Goal: Transaction & Acquisition: Purchase product/service

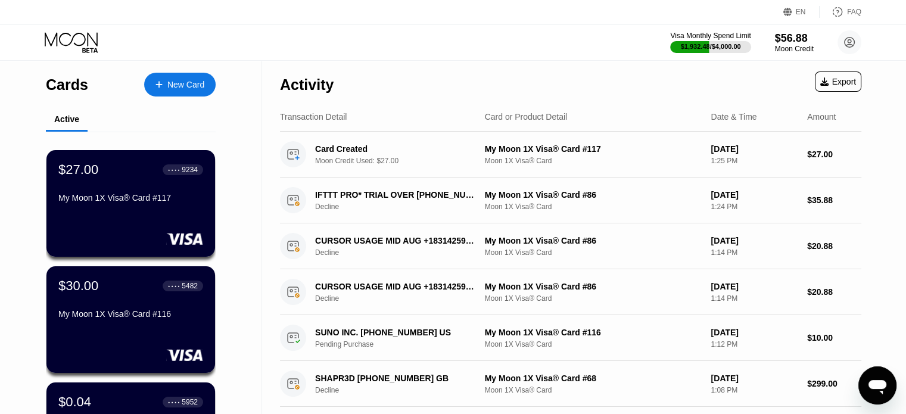
click at [205, 85] on div "New Card" at bounding box center [179, 85] width 71 height 24
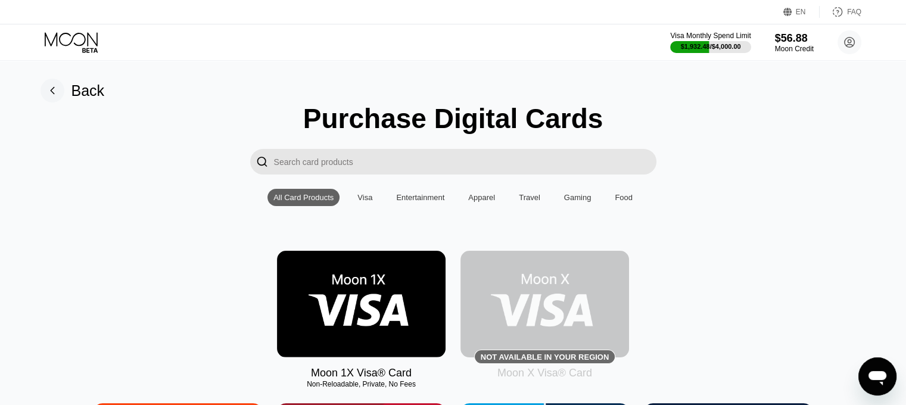
click at [88, 90] on div "Back" at bounding box center [87, 90] width 33 height 17
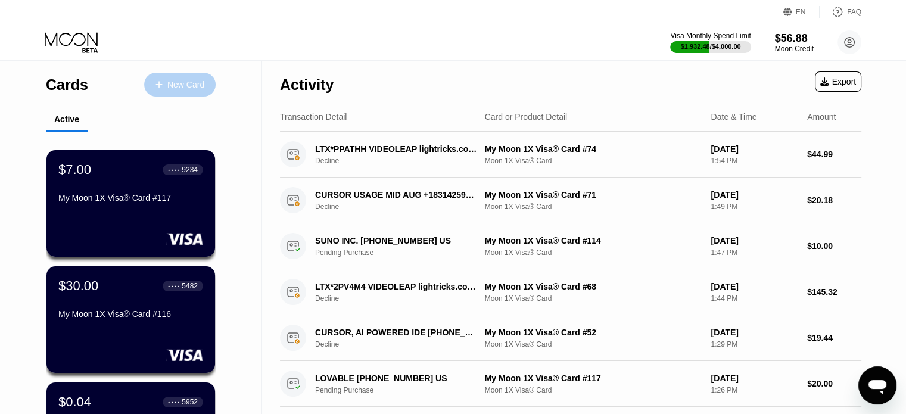
click at [173, 88] on div "New Card" at bounding box center [185, 85] width 37 height 10
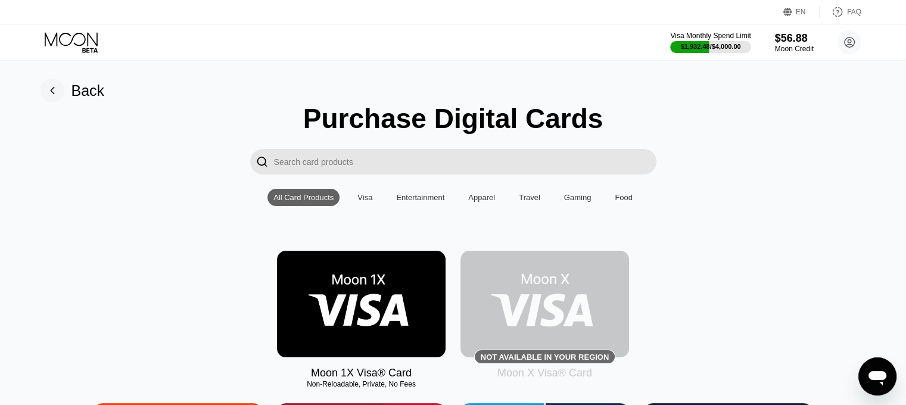
click at [397, 312] on img at bounding box center [361, 304] width 169 height 107
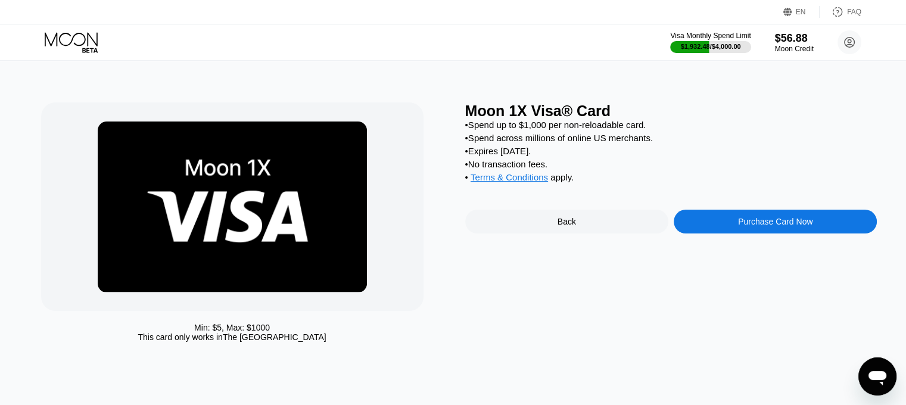
click at [788, 234] on div "Purchase Card Now" at bounding box center [775, 222] width 203 height 24
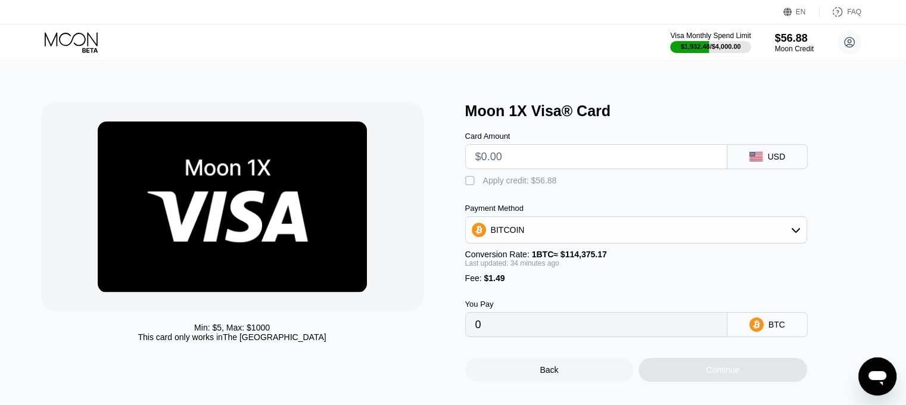
drag, startPoint x: 468, startPoint y: 155, endPoint x: 442, endPoint y: 155, distance: 26.2
click at [447, 155] on div "Min: $ 5 , Max: $ 1000 This card only works in The United States Moon 1X Visa® …" at bounding box center [453, 241] width 824 height 279
type input "$43"
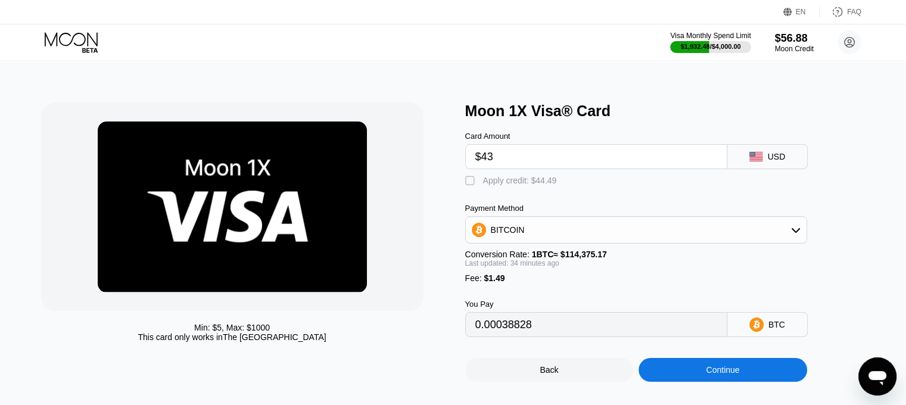
type input "0.00038828"
drag, startPoint x: 20, startPoint y: 229, endPoint x: 41, endPoint y: 235, distance: 21.7
click at [20, 229] on div "Min: $ 5 , Max: $ 1000 This card only works in The United States Moon 1X Visa® …" at bounding box center [453, 236] width 915 height 351
drag, startPoint x: 469, startPoint y: 166, endPoint x: 424, endPoint y: 164, distance: 45.9
click at [432, 166] on div "Min: $ 5 , Max: $ 1000 This card only works in The United States Moon 1X Visa® …" at bounding box center [453, 241] width 824 height 279
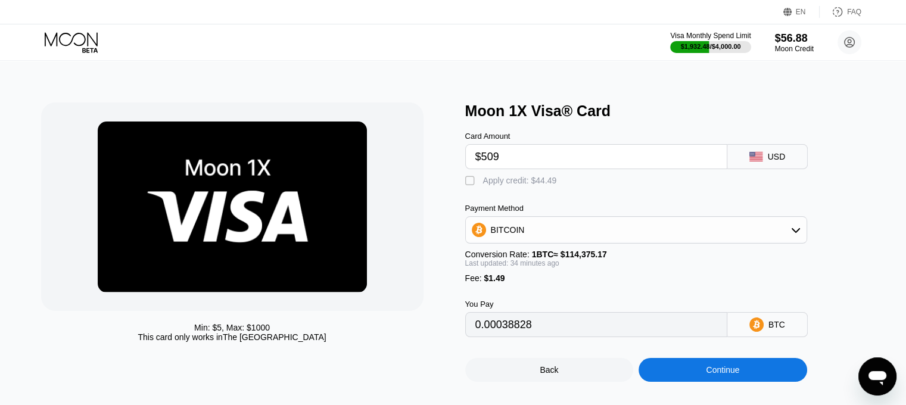
type input "$50"
type input "0.00044937"
type input "$50"
click at [517, 173] on div " Apply credit: $51.49" at bounding box center [655, 178] width 381 height 18
click at [523, 184] on div "Apply credit: $51.49" at bounding box center [520, 181] width 74 height 10
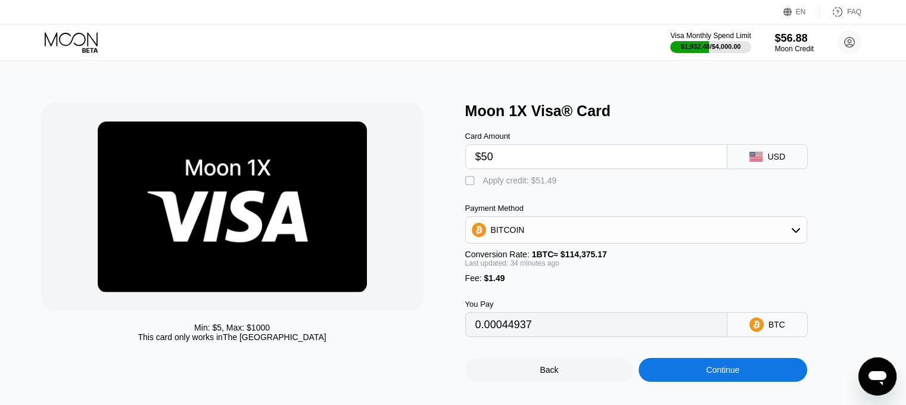
type input "0"
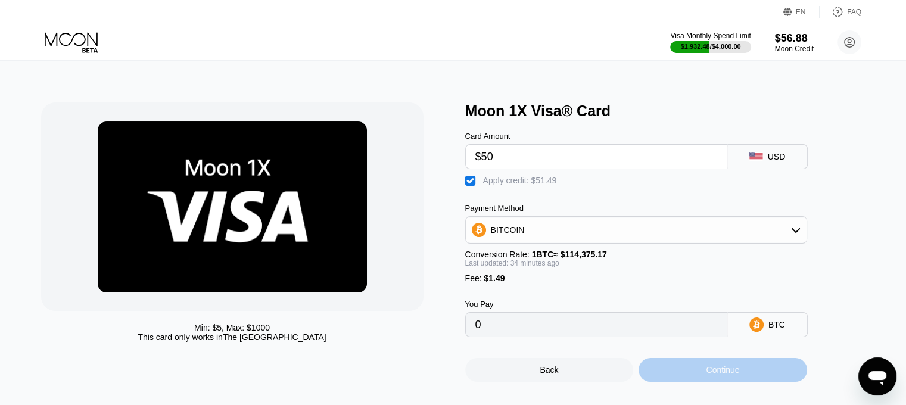
click at [730, 373] on div "Continue" at bounding box center [723, 370] width 169 height 24
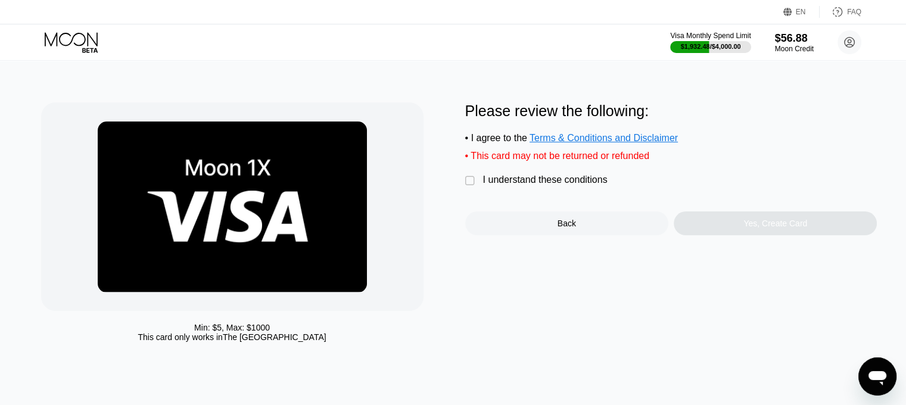
click at [488, 185] on div "I understand these conditions" at bounding box center [545, 180] width 125 height 11
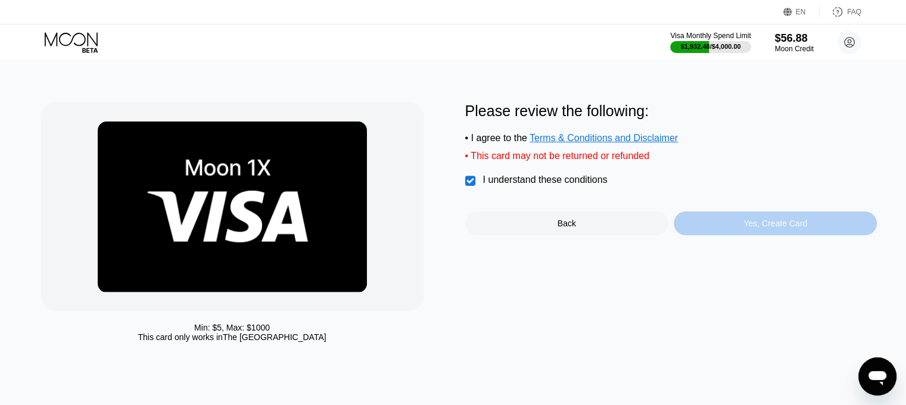
click at [793, 228] on div "Yes, Create Card" at bounding box center [775, 224] width 64 height 10
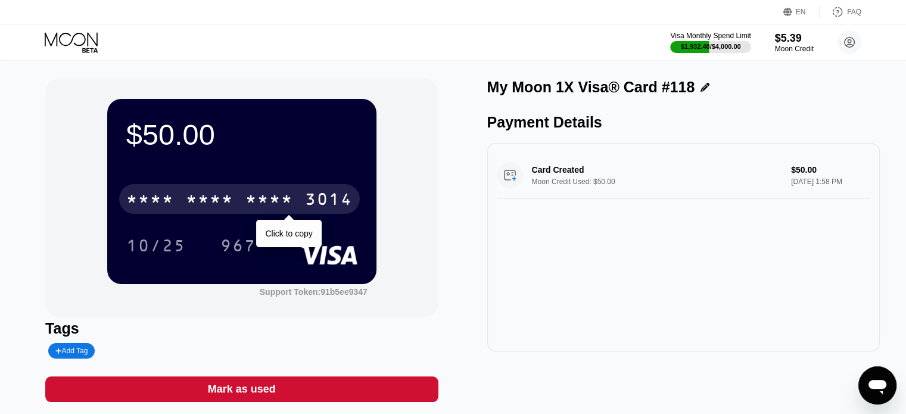
click at [318, 207] on div "3014" at bounding box center [329, 200] width 48 height 19
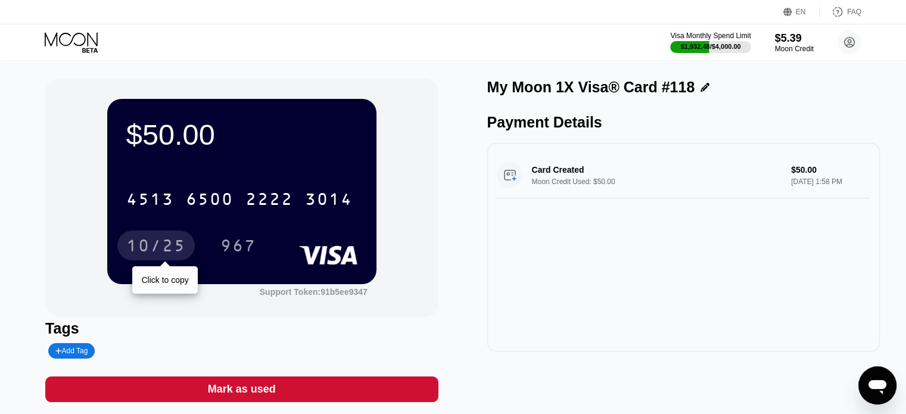
drag, startPoint x: 171, startPoint y: 240, endPoint x: 580, endPoint y: 217, distance: 409.3
click at [171, 240] on div "10/25" at bounding box center [156, 247] width 60 height 19
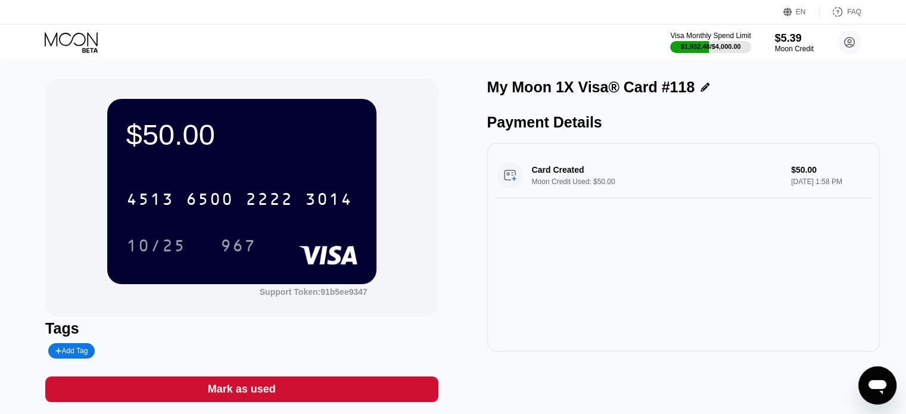
drag, startPoint x: 0, startPoint y: 166, endPoint x: 15, endPoint y: 176, distance: 18.5
click at [0, 166] on div "$50.00 4513 6500 2222 3014 10/25 967 Support Token: 91b5ee9347 Tags Add Tag Mar…" at bounding box center [453, 246] width 906 height 371
click at [236, 257] on div "967" at bounding box center [238, 247] width 36 height 19
click at [793, 51] on div "Moon Credit" at bounding box center [794, 49] width 40 height 8
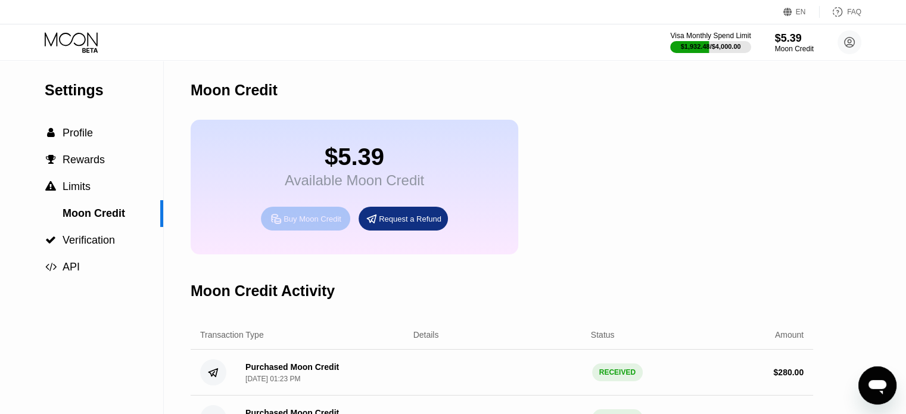
click at [326, 223] on div "Buy Moon Credit" at bounding box center [313, 219] width 58 height 10
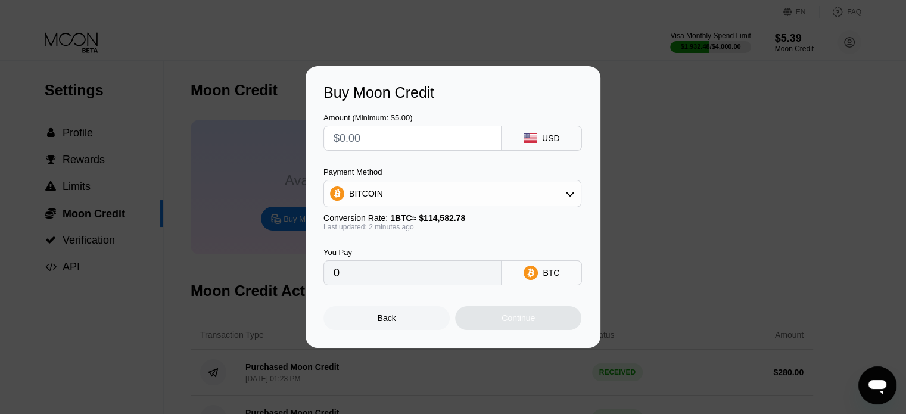
click at [403, 126] on div at bounding box center [412, 138] width 178 height 25
click at [410, 136] on input "text" at bounding box center [413, 138] width 158 height 24
type input "$1"
type input "0.00000873"
type input "0"
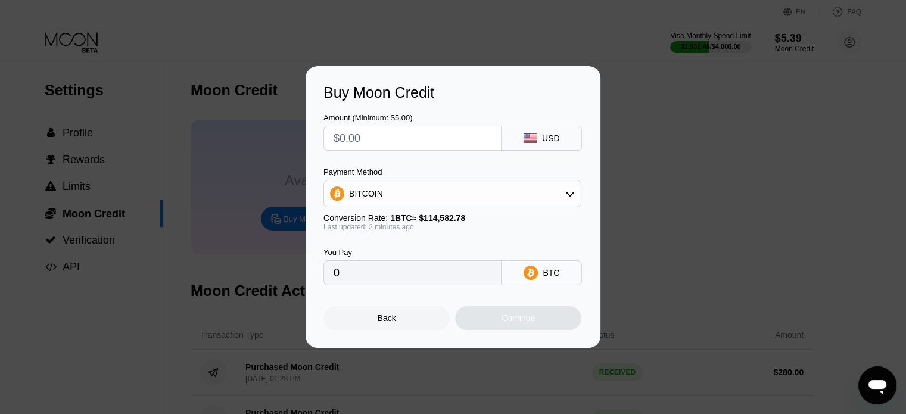
type input "$2"
type input "0.00001746"
type input "$200"
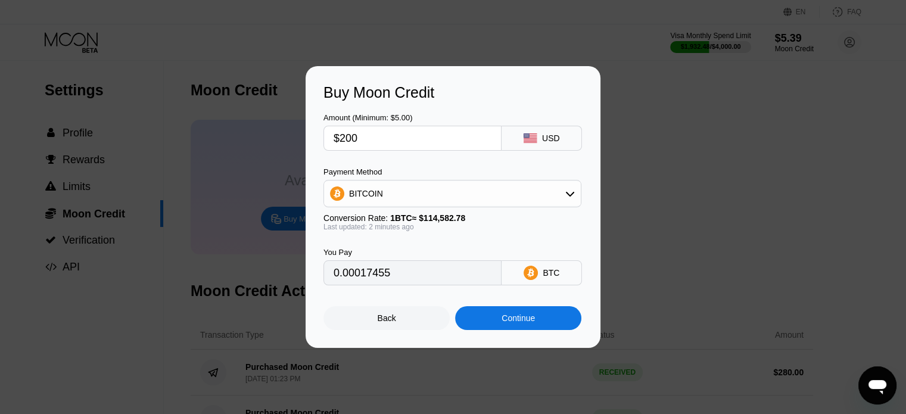
type input "0.00174547"
type input "$200"
click at [419, 176] on div "Payment Method" at bounding box center [452, 171] width 258 height 9
click at [427, 200] on div "BITCOIN" at bounding box center [452, 194] width 257 height 24
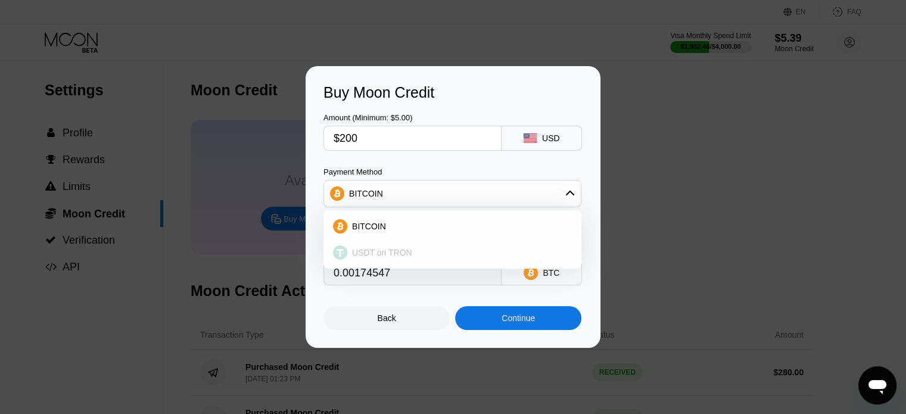
click at [365, 251] on span "USDT on TRON" at bounding box center [382, 253] width 60 height 10
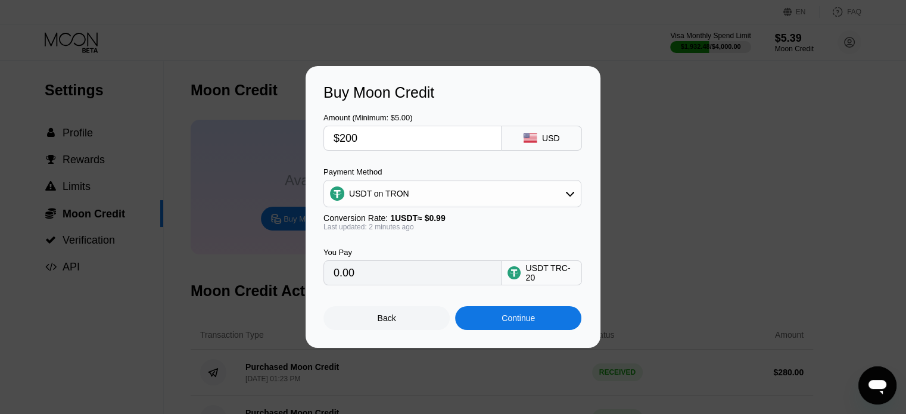
type input "202.02"
click at [537, 315] on div "Continue" at bounding box center [518, 318] width 126 height 24
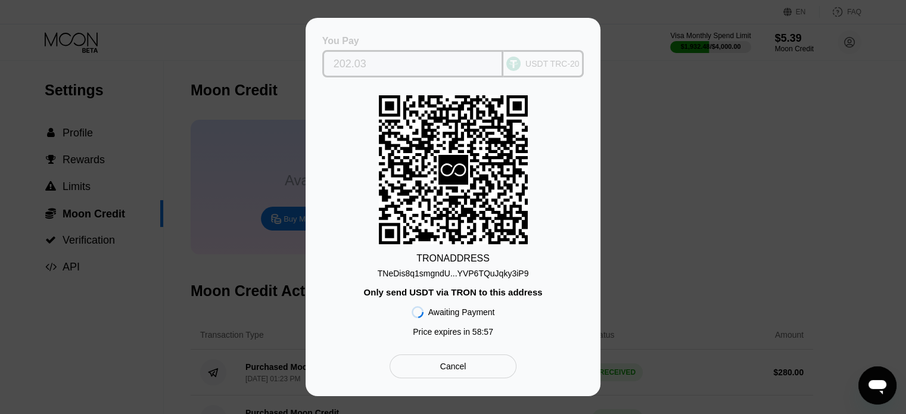
click at [441, 66] on input "202.03" at bounding box center [413, 64] width 159 height 24
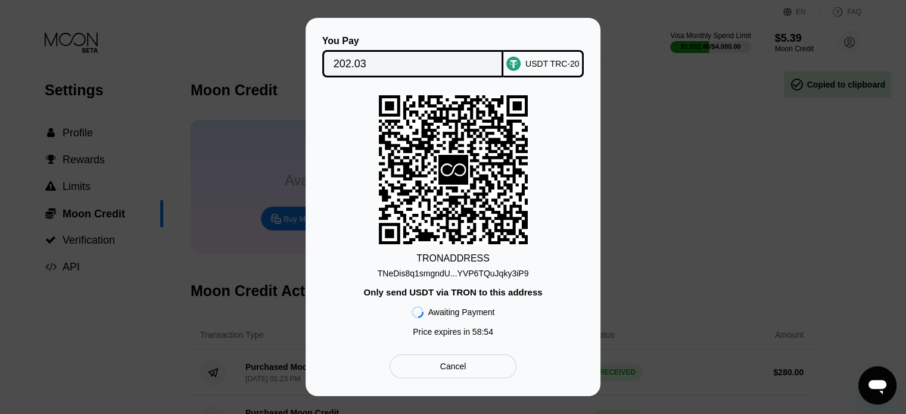
click at [556, 343] on div "TRON ADDRESS TNeDis8q1smgndU...YVP6TQuJqky3iP9 Only send USDT via TRON to this …" at bounding box center [452, 218] width 259 height 247
drag, startPoint x: 460, startPoint y: 268, endPoint x: 559, endPoint y: 297, distance: 102.4
click at [460, 269] on div "TNeDis8q1smgndU...YVP6TQuJqky3iP9" at bounding box center [453, 274] width 151 height 10
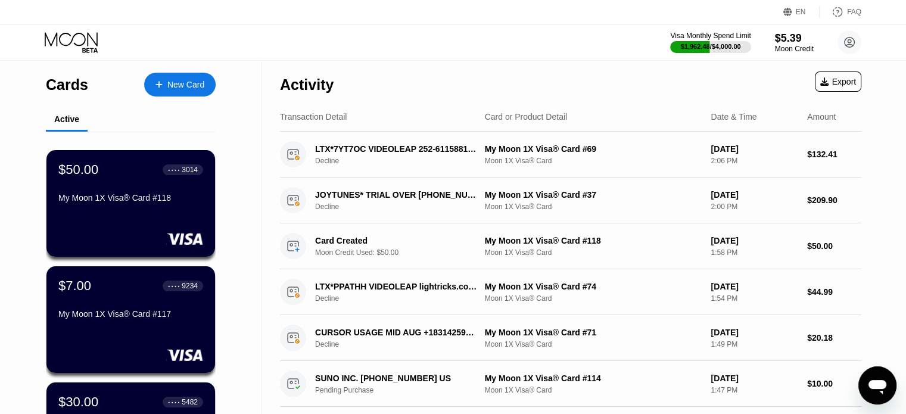
drag, startPoint x: 807, startPoint y: 52, endPoint x: 807, endPoint y: 41, distance: 10.7
click at [807, 52] on div "Moon Credit" at bounding box center [794, 49] width 39 height 8
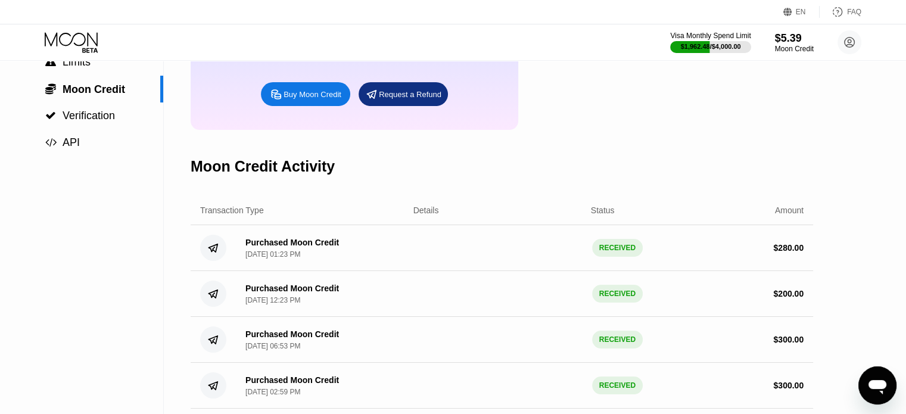
scroll to position [179, 0]
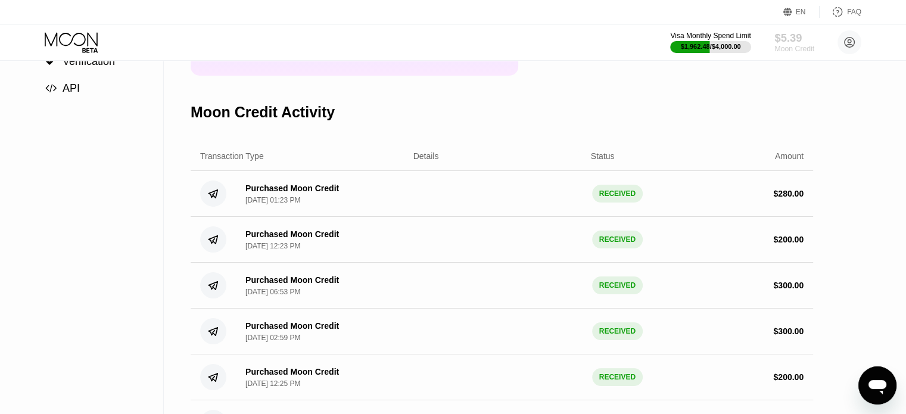
click at [801, 40] on div "$5.39" at bounding box center [794, 38] width 40 height 13
click at [783, 45] on div "Moon Credit" at bounding box center [794, 49] width 40 height 8
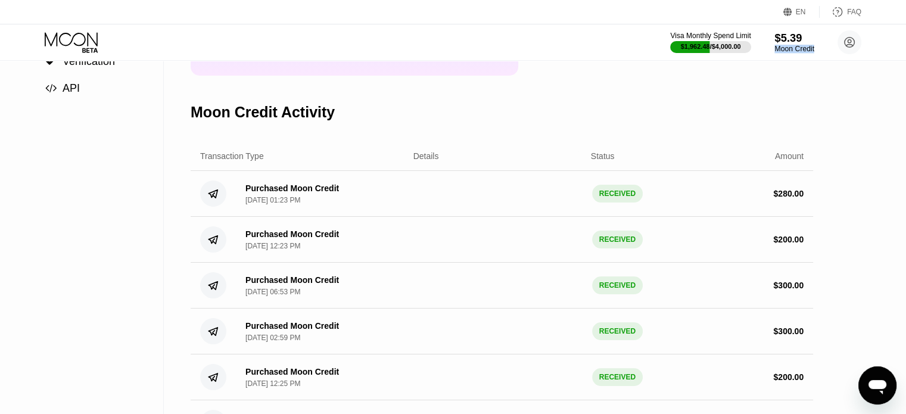
click at [783, 45] on div "Moon Credit" at bounding box center [794, 49] width 40 height 8
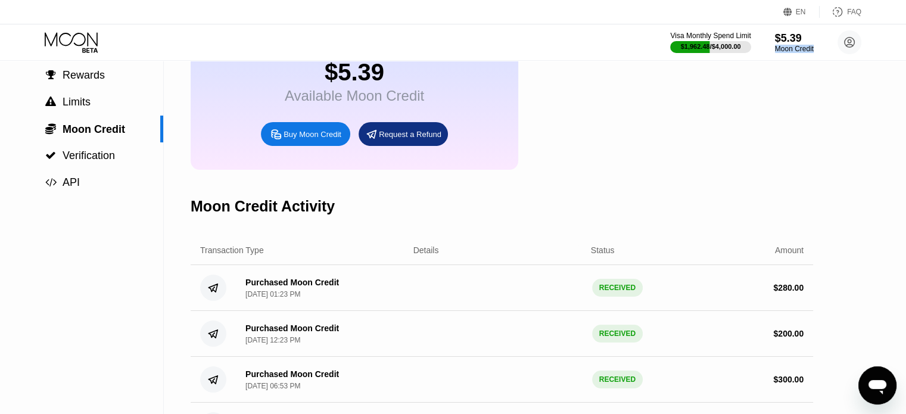
scroll to position [0, 0]
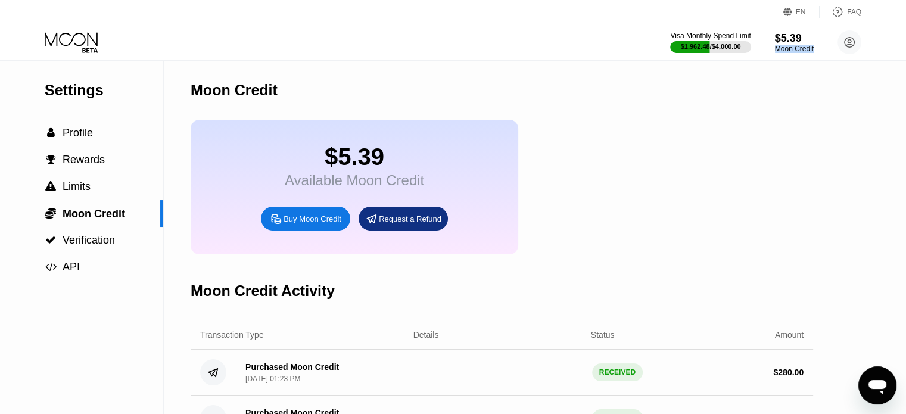
click at [87, 45] on icon at bounding box center [72, 42] width 55 height 21
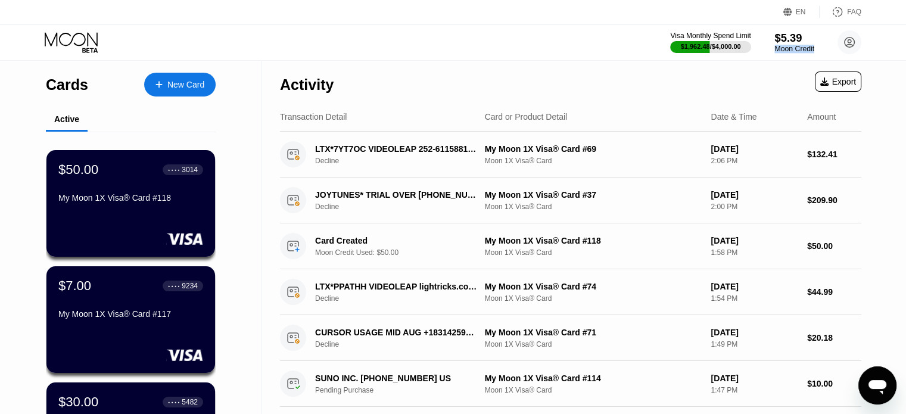
click at [785, 49] on div "Moon Credit" at bounding box center [794, 49] width 40 height 8
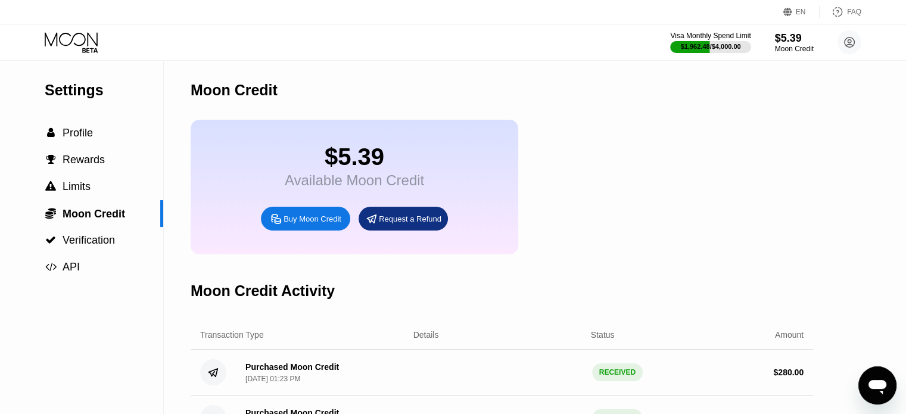
click at [294, 224] on div "Buy Moon Credit" at bounding box center [313, 219] width 58 height 10
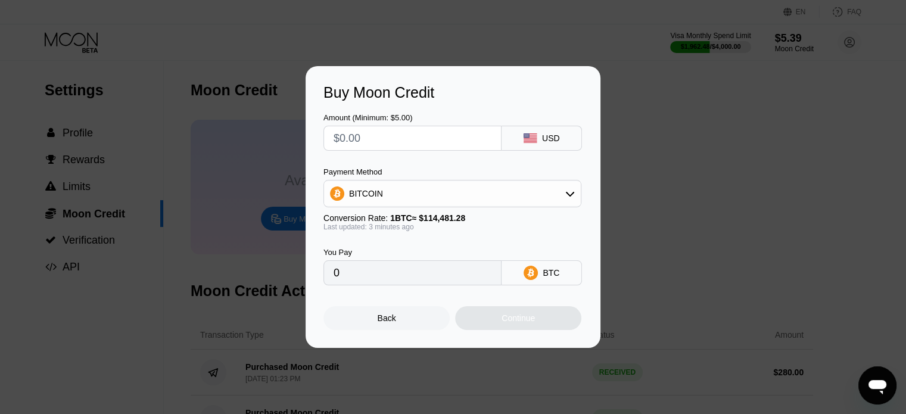
click at [368, 122] on div "Amount (Minimum: $5.00)" at bounding box center [412, 132] width 178 height 38
click at [388, 118] on div "Amount (Minimum: $5.00)" at bounding box center [412, 117] width 178 height 9
click at [389, 126] on input "text" at bounding box center [413, 138] width 158 height 24
type input "$2"
type input "0.00001748"
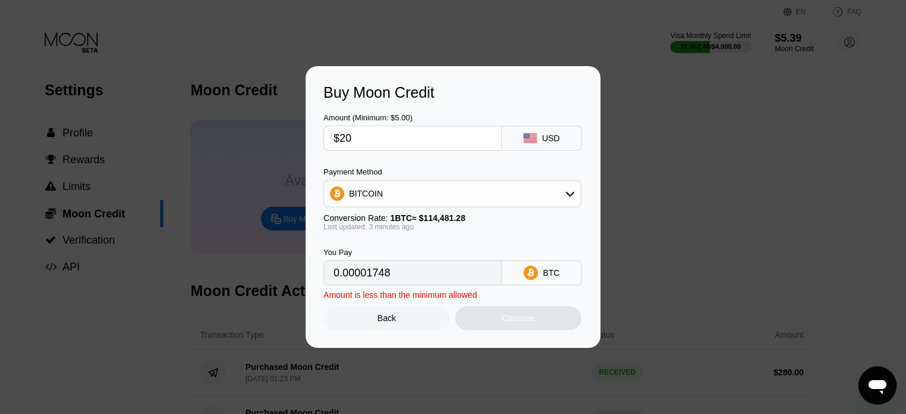
type input "$200"
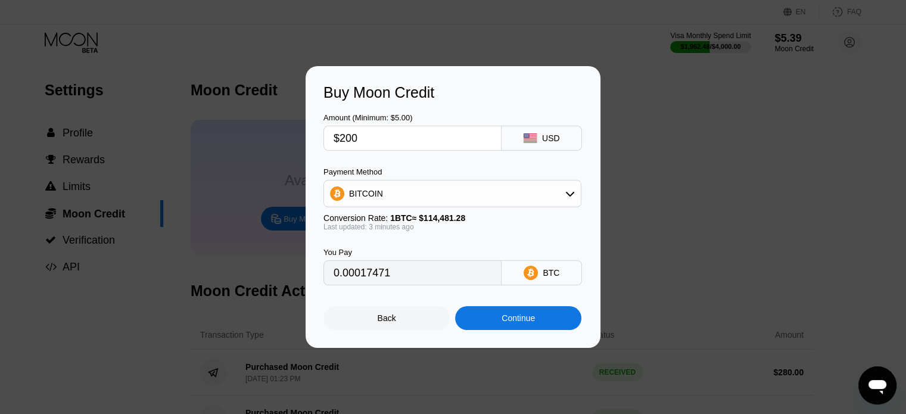
type input "0.00174702"
type input "$200"
click at [400, 195] on div "BITCOIN" at bounding box center [452, 194] width 257 height 24
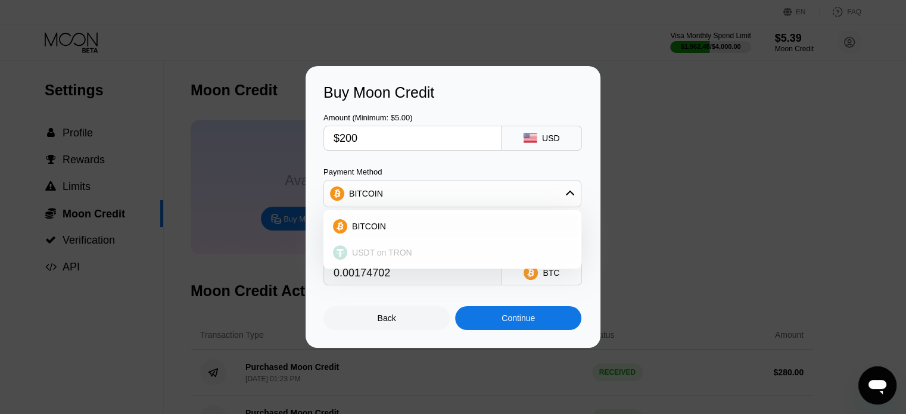
click at [393, 253] on span "USDT on TRON" at bounding box center [382, 253] width 60 height 10
type input "202.02"
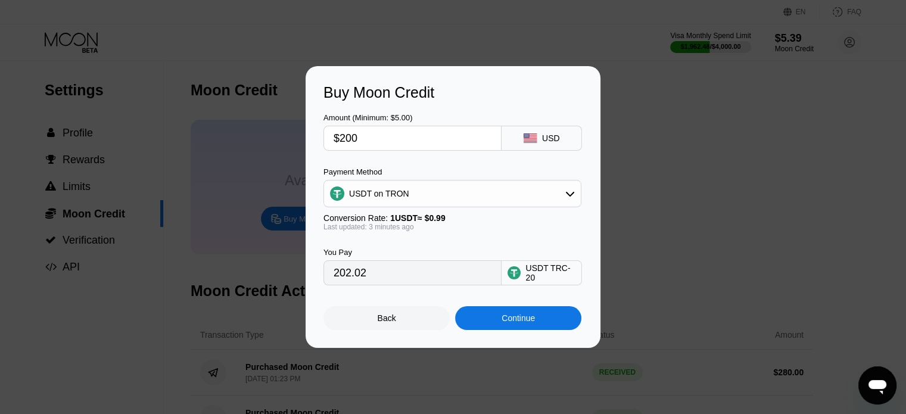
click at [516, 323] on div "Continue" at bounding box center [518, 318] width 33 height 10
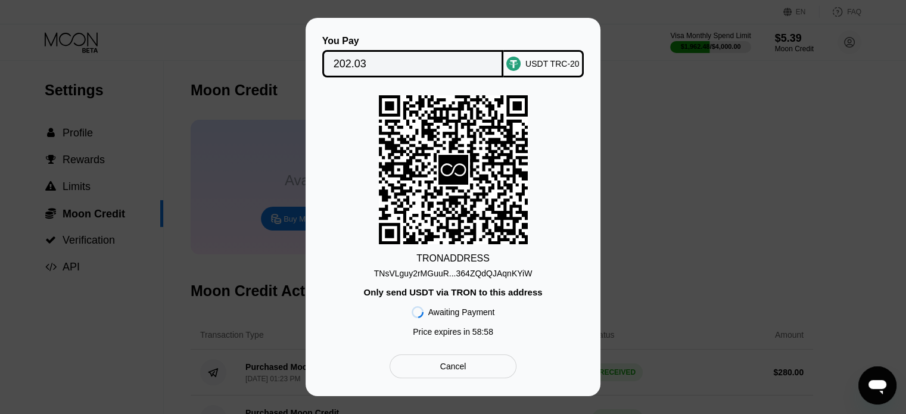
drag, startPoint x: 462, startPoint y: 67, endPoint x: 543, endPoint y: 203, distance: 158.7
click at [461, 67] on input "202.03" at bounding box center [413, 64] width 159 height 24
click at [587, 204] on div "You Pay 202.03 USDT TRC-20 TRON ADDRESS TNsVLguy2rMGuuR...364ZQdQJAqnKYiW Only …" at bounding box center [453, 207] width 295 height 378
click at [457, 271] on div "TNsVLguy2rMGuuR...364ZQdQJAqnKYiW" at bounding box center [453, 274] width 158 height 10
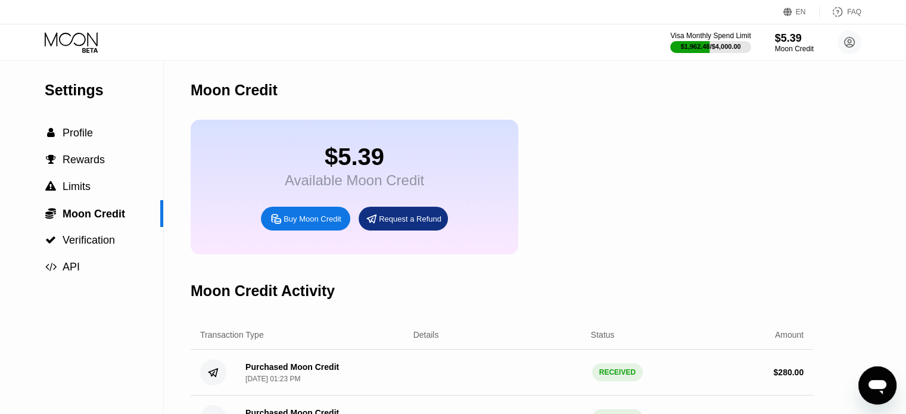
click at [762, 105] on div "Moon Credit" at bounding box center [502, 90] width 623 height 59
click at [731, 119] on div "Moon Credit" at bounding box center [502, 90] width 623 height 59
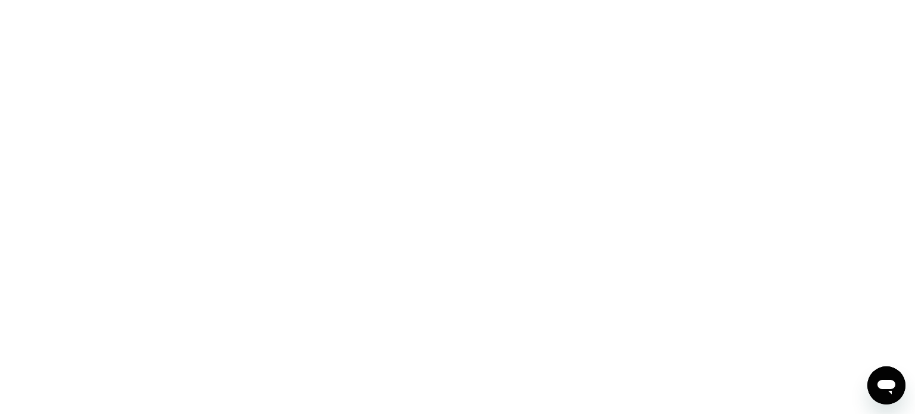
click at [105, 78] on div at bounding box center [457, 207] width 915 height 414
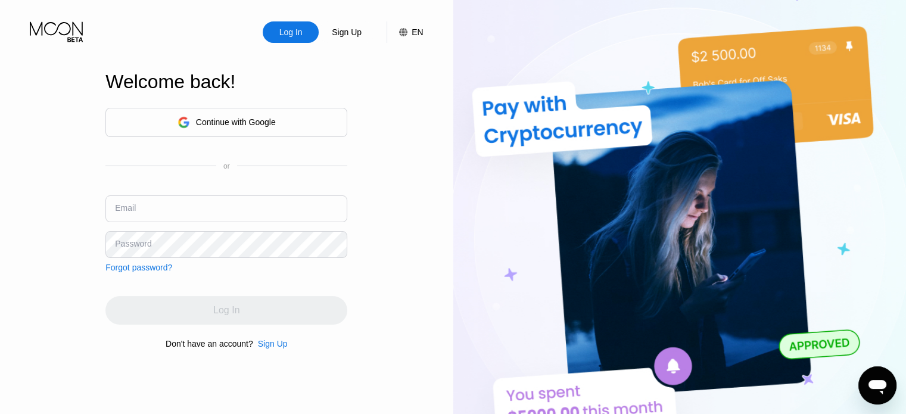
click at [0, 231] on div "Log In Sign Up EN Language Select an item Save Welcome back! Continue with Goog…" at bounding box center [226, 228] width 453 height 456
click at [276, 120] on div "Continue with Google" at bounding box center [226, 122] width 242 height 29
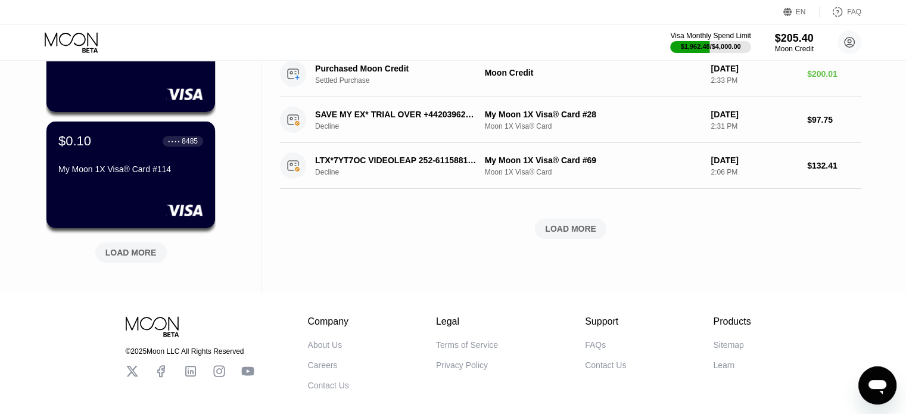
scroll to position [536, 0]
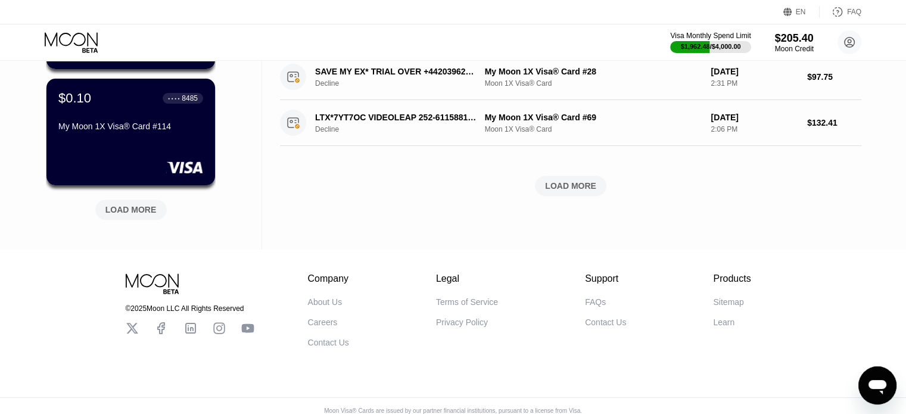
click at [153, 206] on div "LOAD MORE" at bounding box center [130, 209] width 51 height 11
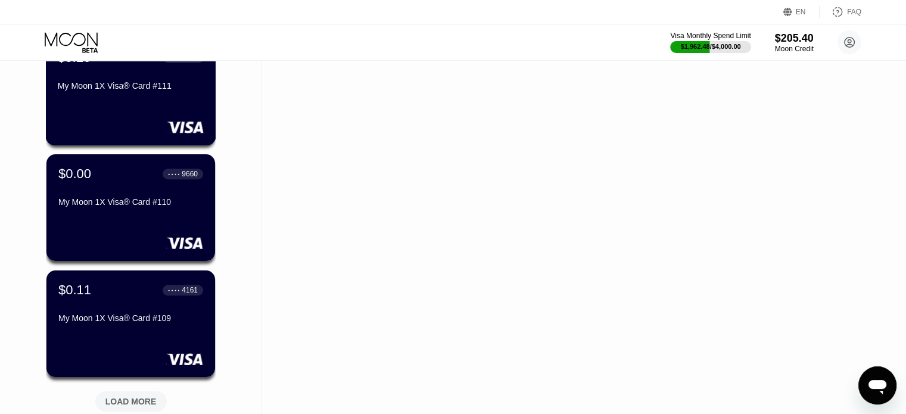
scroll to position [1072, 0]
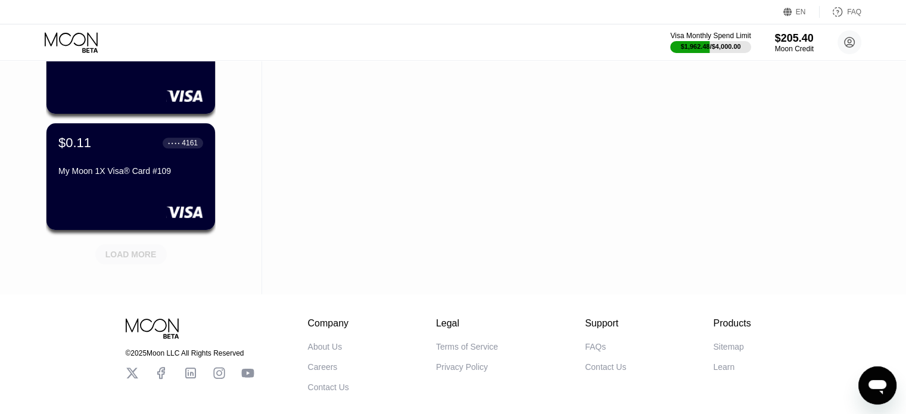
click at [126, 262] on div "LOAD MORE" at bounding box center [130, 254] width 71 height 20
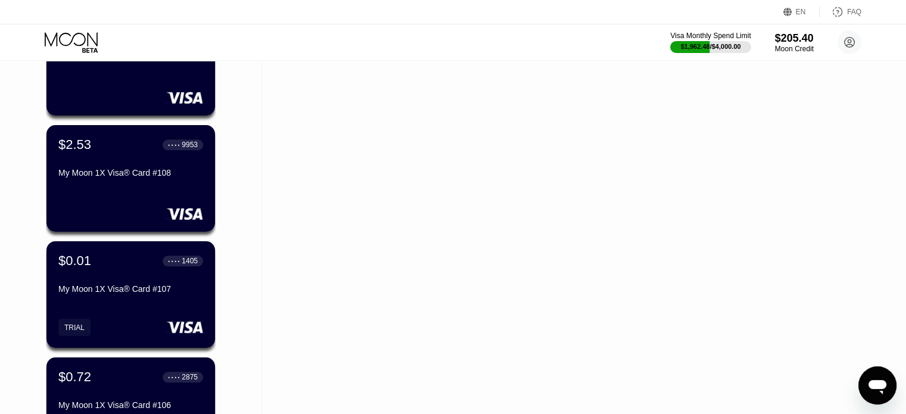
scroll to position [1191, 0]
